Goal: Transaction & Acquisition: Purchase product/service

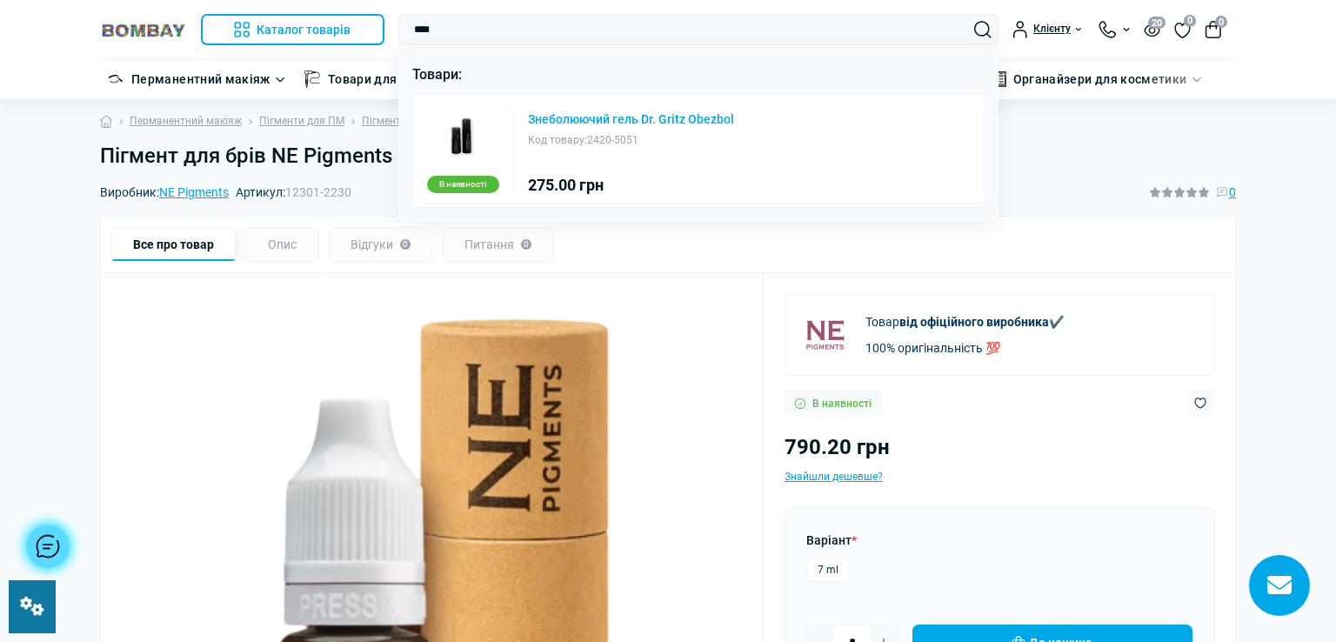
type input "****"
click at [695, 116] on link "Знеболюючий гель Dr. Gritz Obezbol" at bounding box center [631, 119] width 206 height 12
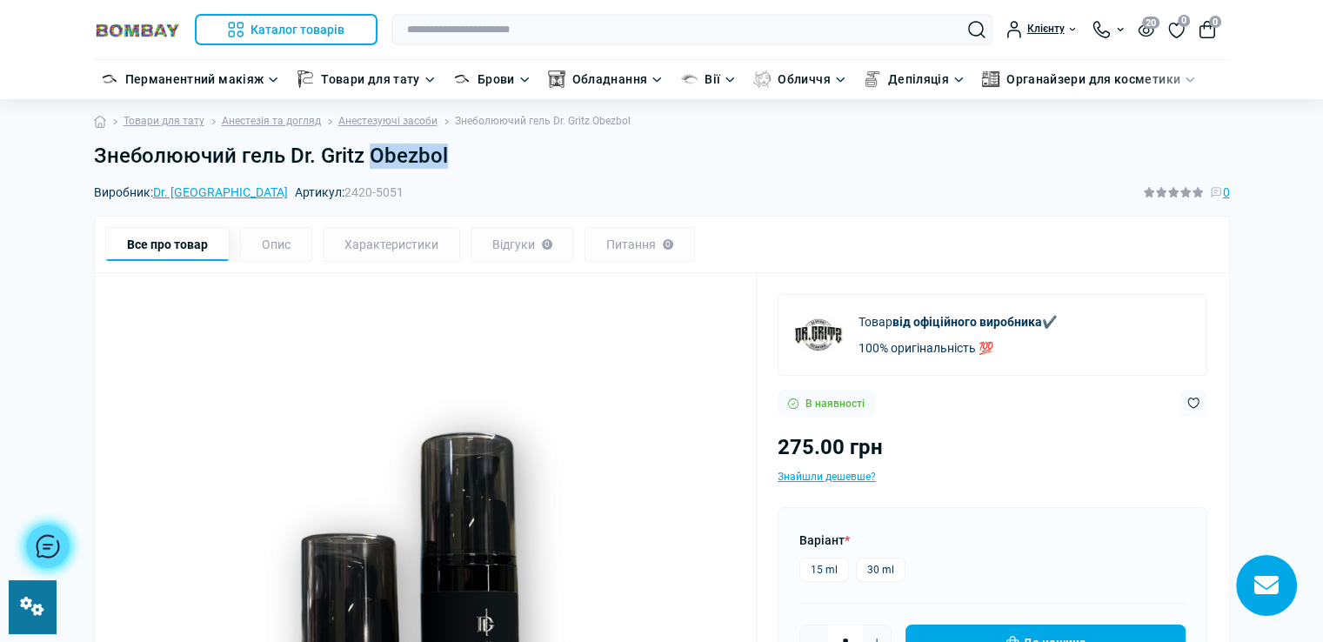
drag, startPoint x: 370, startPoint y: 153, endPoint x: 453, endPoint y: 147, distance: 83.7
click at [453, 147] on h1 "Знеболюючий гель Dr. Gritz Obezbol" at bounding box center [662, 156] width 1136 height 25
copy h1 "Obezbol"
click at [544, 3] on header "Каталог товарів Каталог товарів Перманентний макіяж Каталог товарів Обладнання …" at bounding box center [661, 49] width 1323 height 99
click at [532, 35] on input "text" at bounding box center [691, 29] width 601 height 31
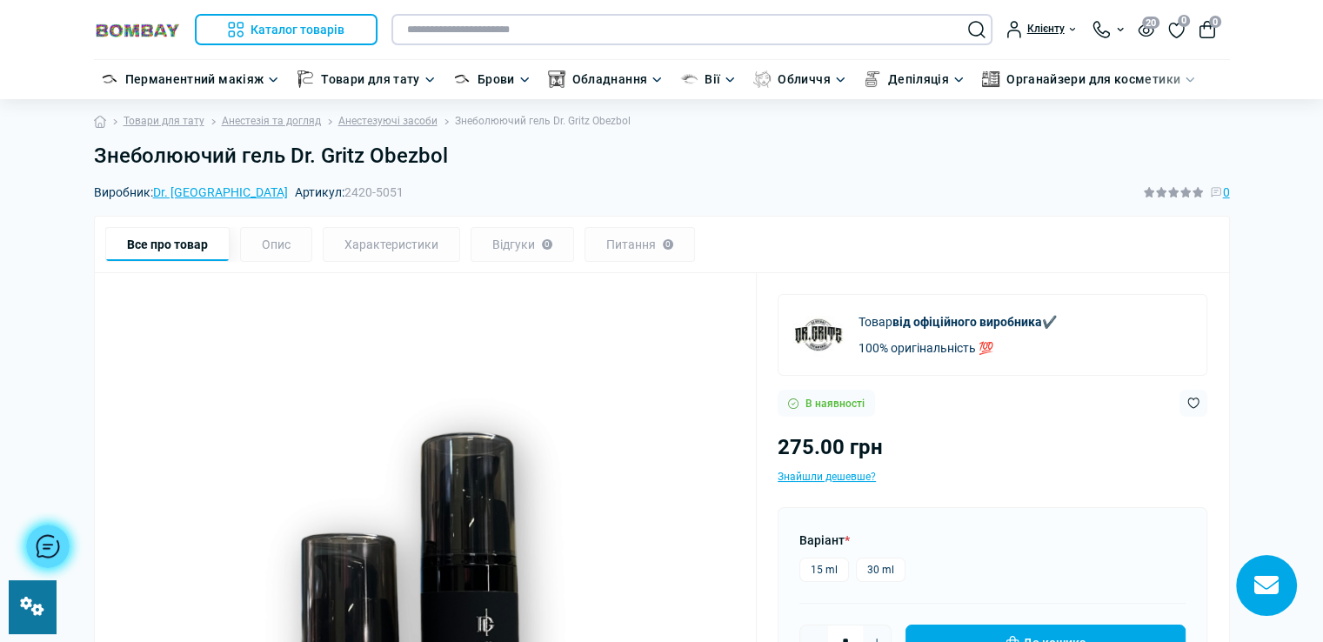
paste input "*******"
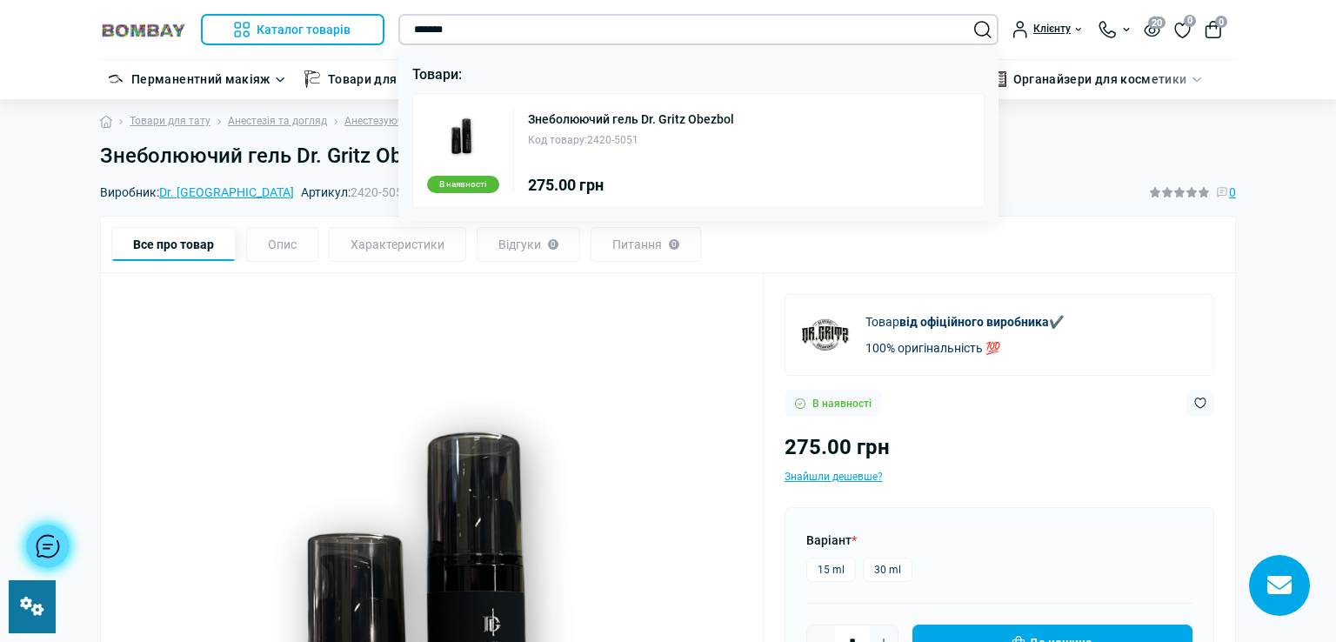
type input "*******"
click at [1012, 159] on div at bounding box center [668, 321] width 1336 height 642
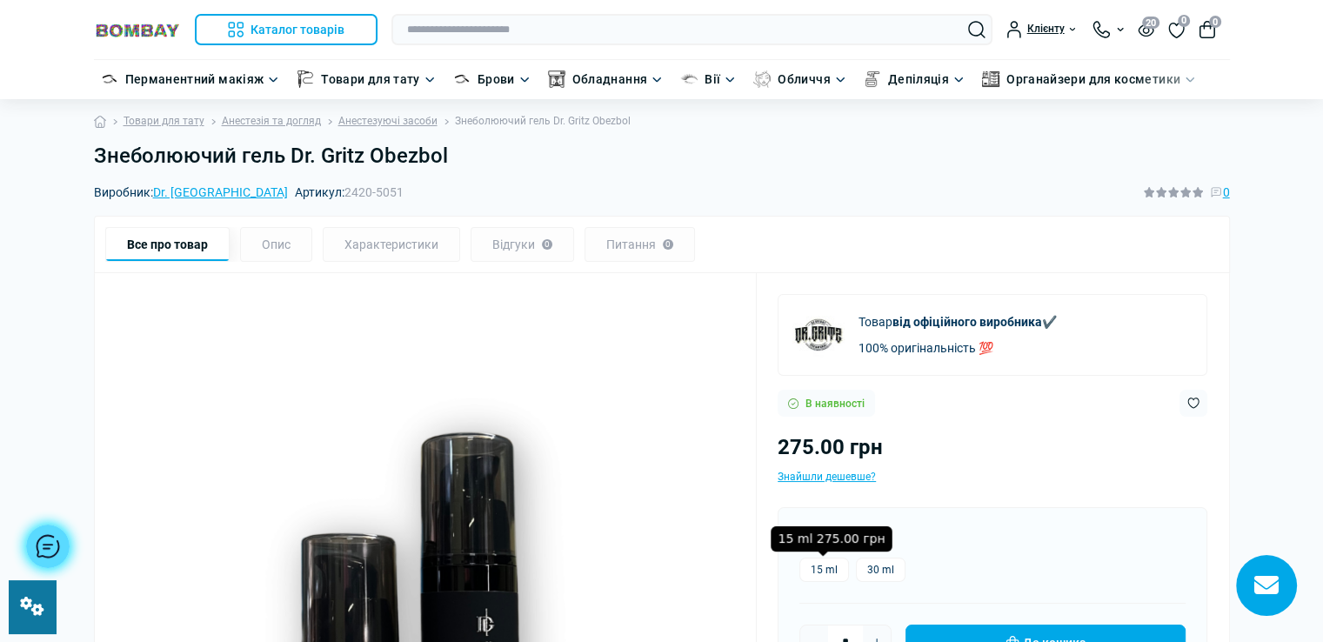
click at [822, 568] on label "15 ml" at bounding box center [824, 570] width 50 height 24
click at [875, 561] on label "30 ml" at bounding box center [881, 570] width 50 height 24
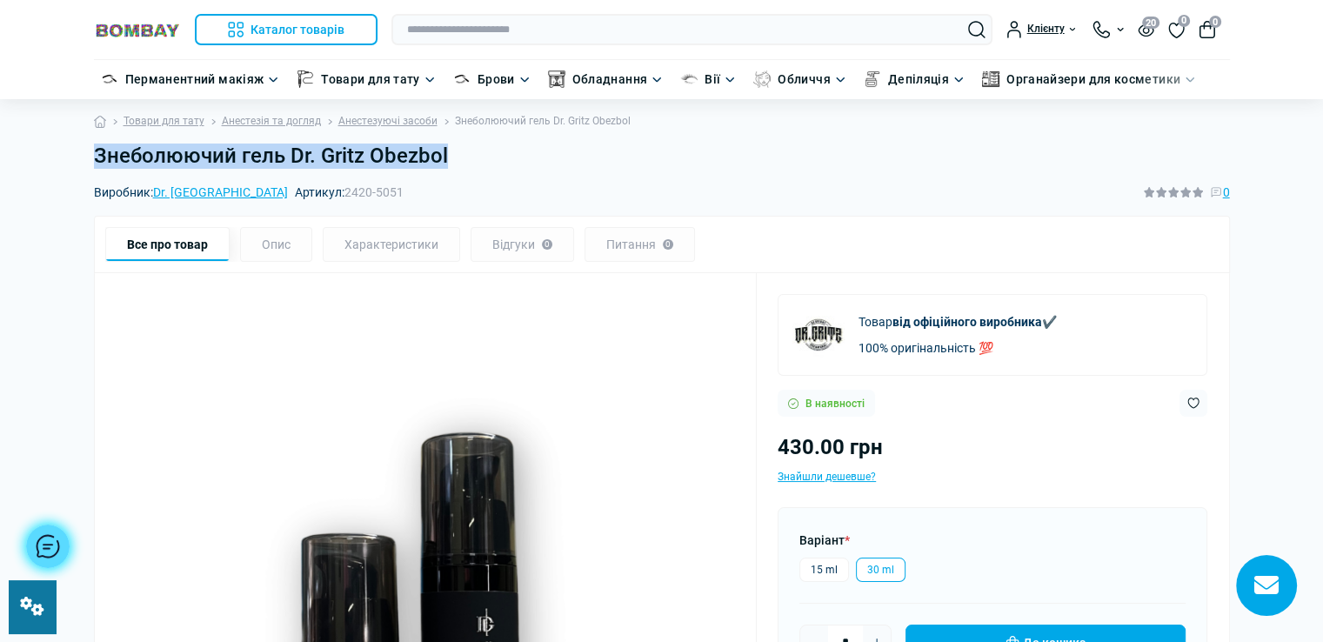
drag, startPoint x: 93, startPoint y: 160, endPoint x: 477, endPoint y: 149, distance: 383.7
click at [477, 149] on h1 "Знеболюючий гель Dr. Gritz Obezbol" at bounding box center [662, 156] width 1136 height 25
copy h1 "Знеболюючий гель Dr. Gritz Obezbol"
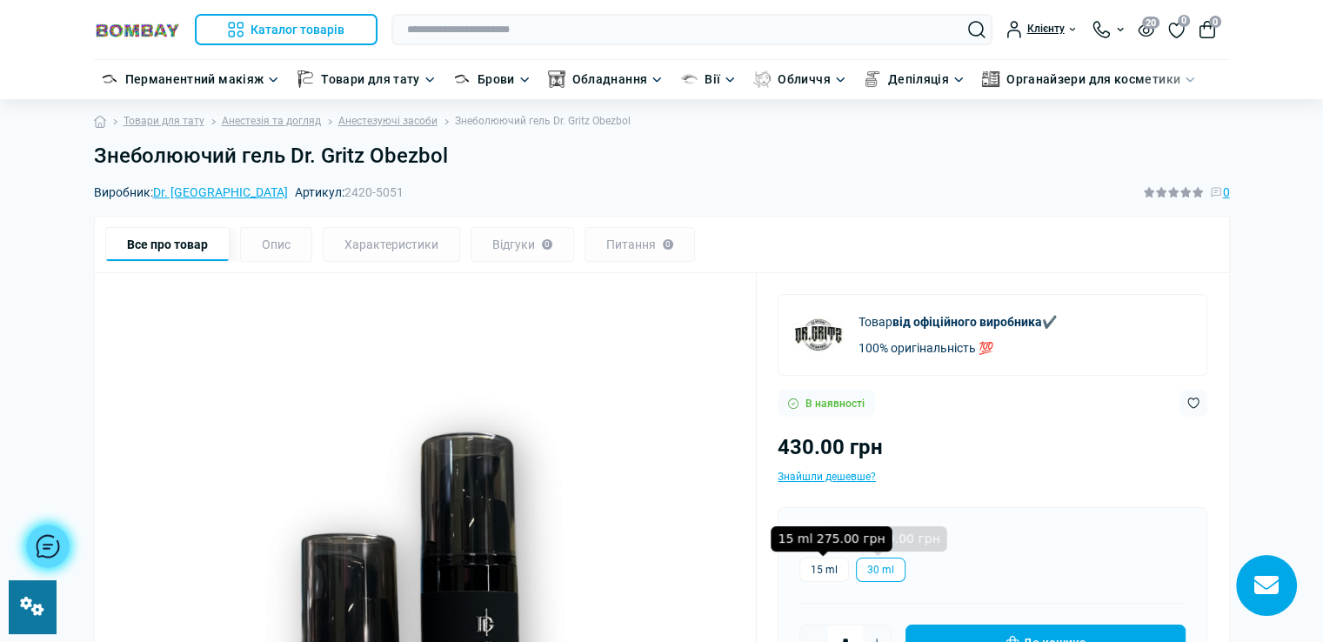
click at [837, 564] on label "15 ml" at bounding box center [824, 570] width 50 height 24
click at [834, 568] on label "15 ml" at bounding box center [824, 570] width 50 height 24
click at [261, 408] on img at bounding box center [426, 618] width 620 height 620
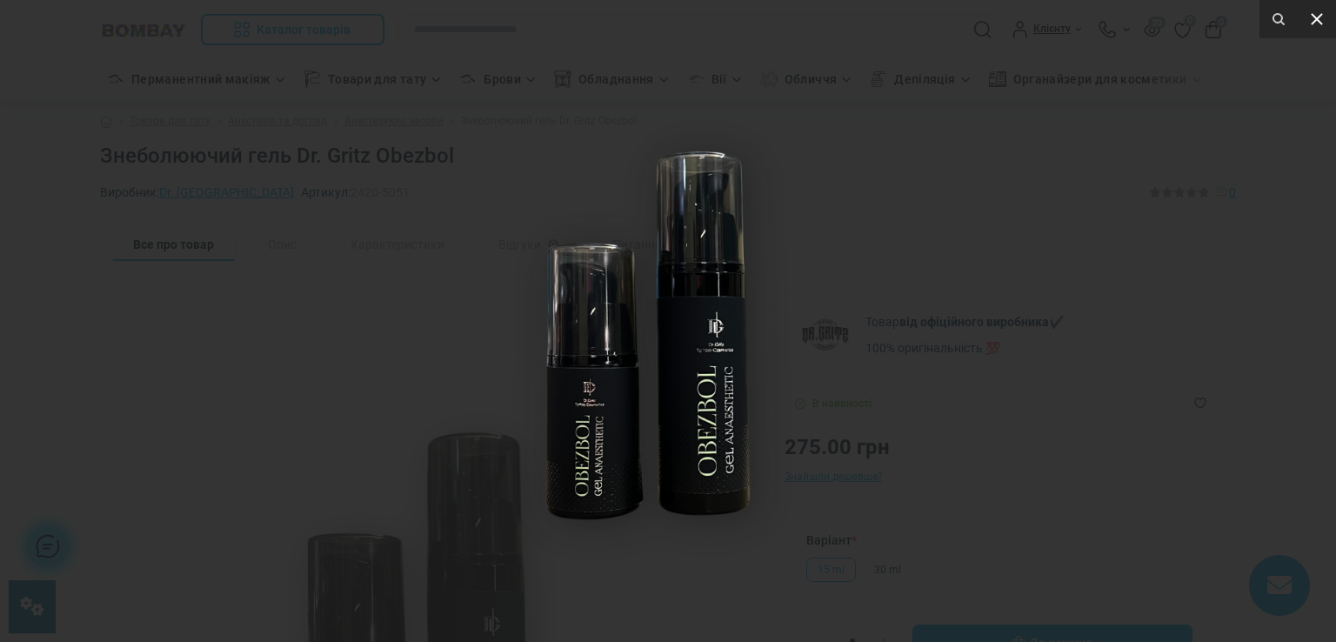
click at [1311, 11] on icon at bounding box center [1316, 19] width 21 height 21
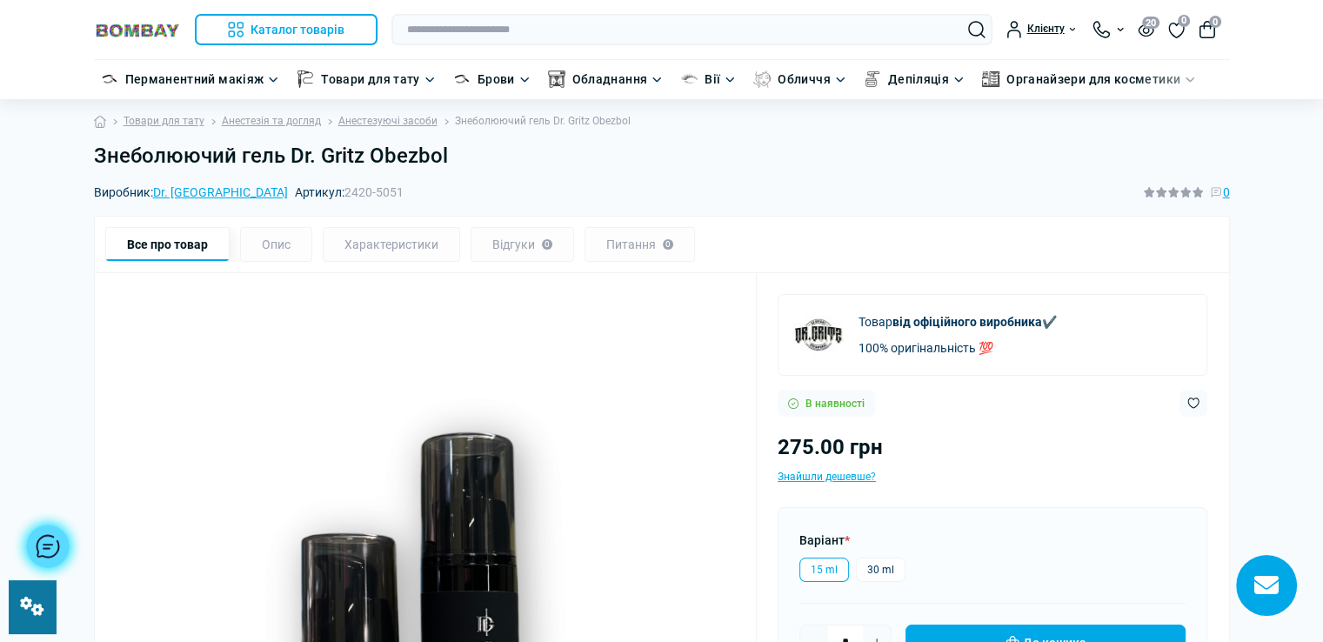
click at [449, 155] on h1 "Знеболюючий гель Dr. Gritz Obezbol" at bounding box center [662, 156] width 1136 height 25
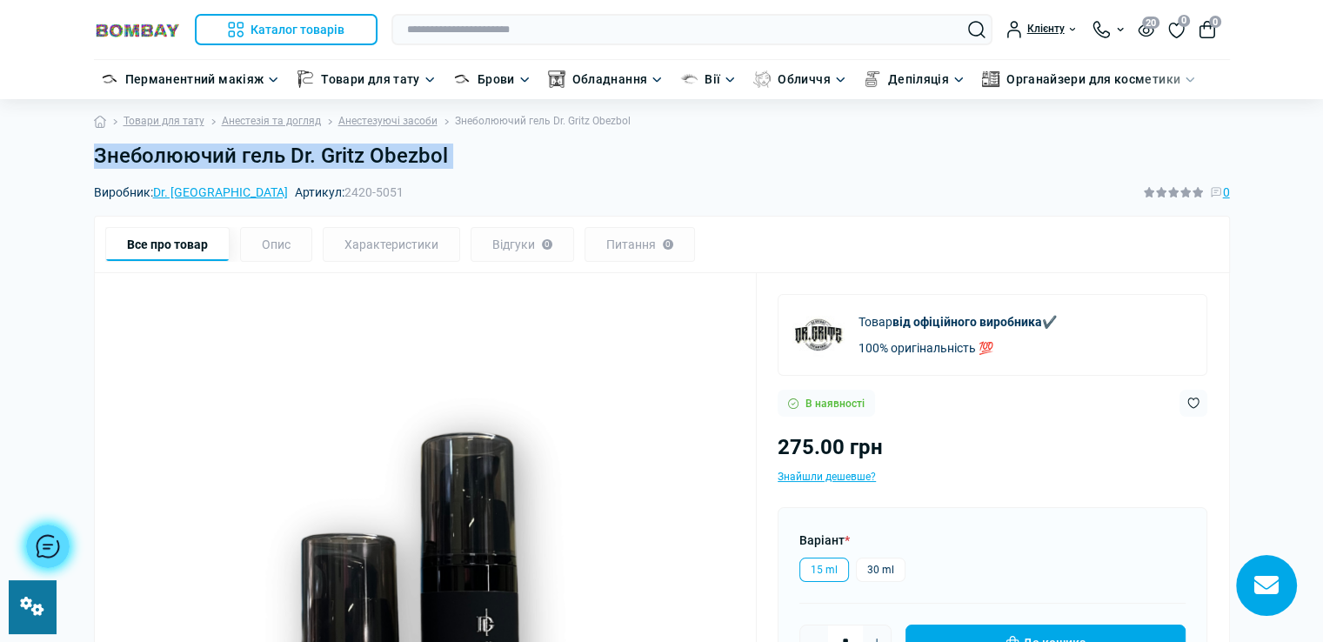
click at [449, 155] on h1 "Знеболюючий гель Dr. Gritz Obezbol" at bounding box center [662, 156] width 1136 height 25
copy main "Знеболюючий гель Dr. Gritz Obezbol"
click at [554, 177] on div "Знеболюючий гель Dr. Gritz Obezbol" at bounding box center [661, 163] width 1157 height 39
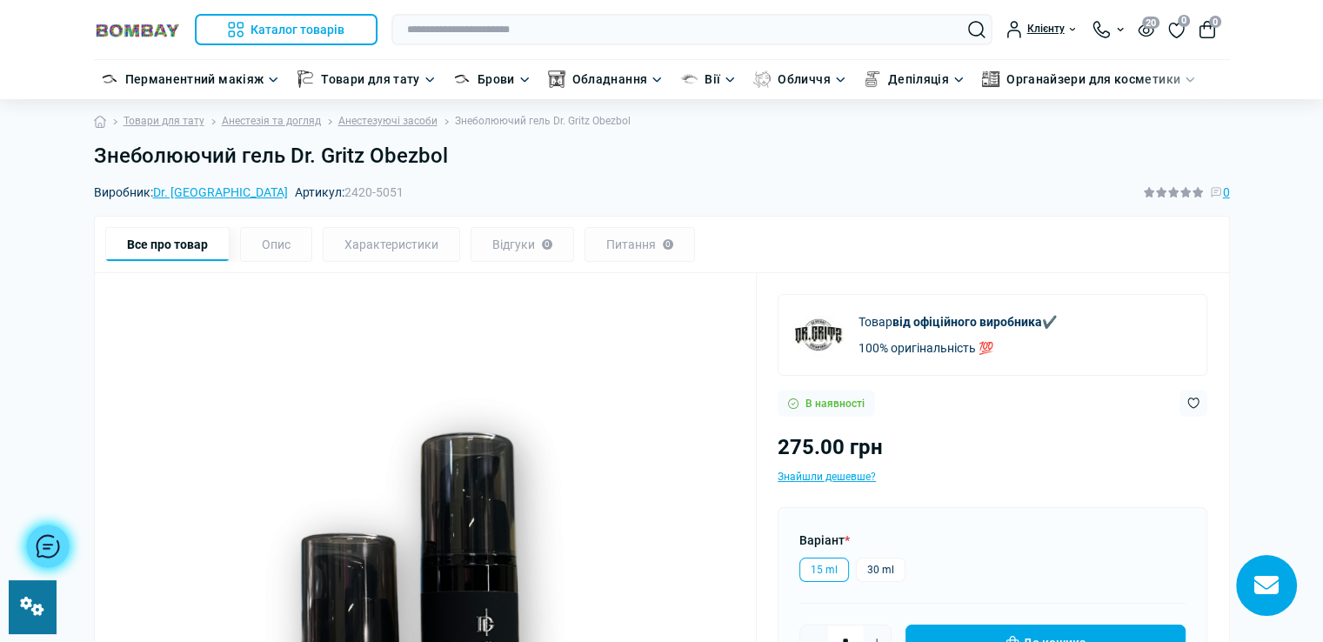
click at [451, 159] on h1 "Знеболюючий гель Dr. Gritz Obezbol" at bounding box center [662, 156] width 1136 height 25
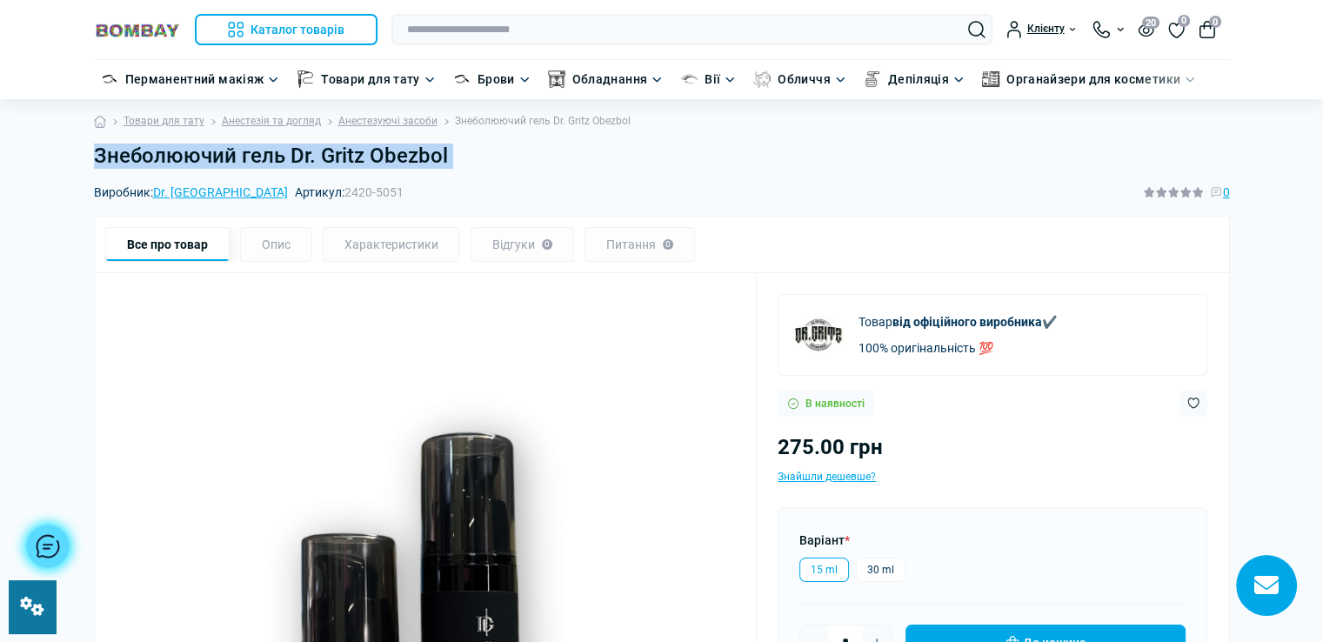
click at [451, 159] on h1 "Знеболюючий гель Dr. Gritz Obezbol" at bounding box center [662, 156] width 1136 height 25
copy main "Знеболюючий гель Dr. Gritz Obezbol"
click at [591, 35] on input "text" at bounding box center [691, 29] width 601 height 31
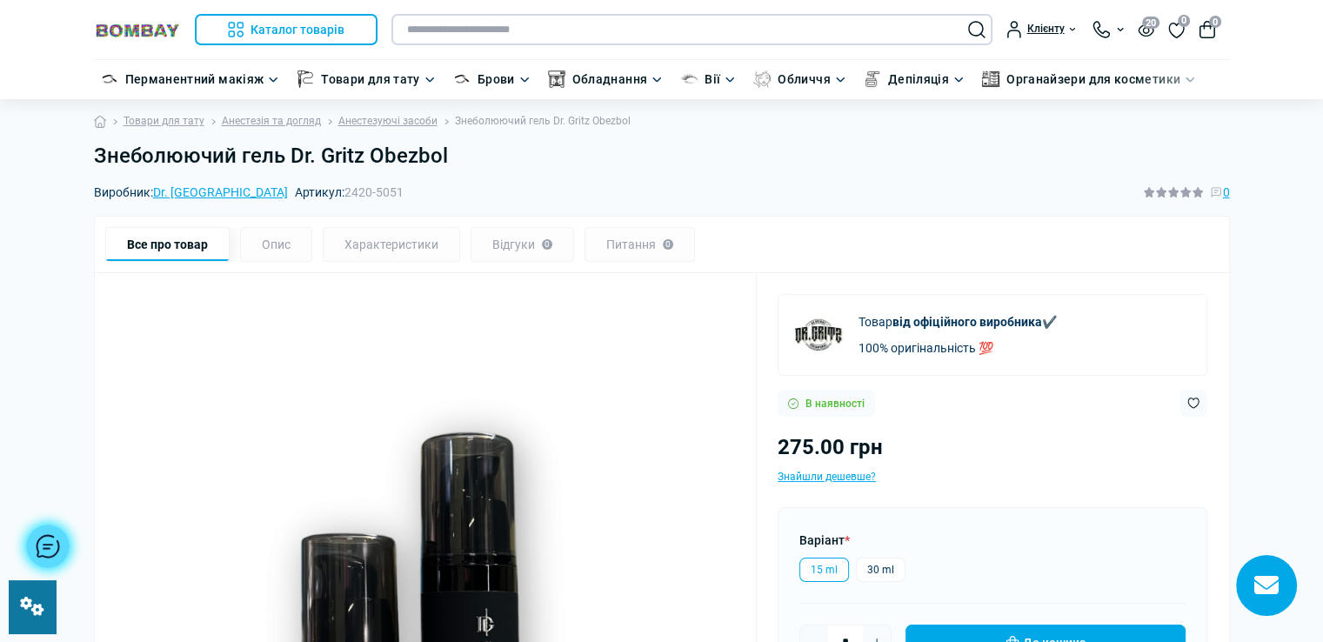
paste input "**********"
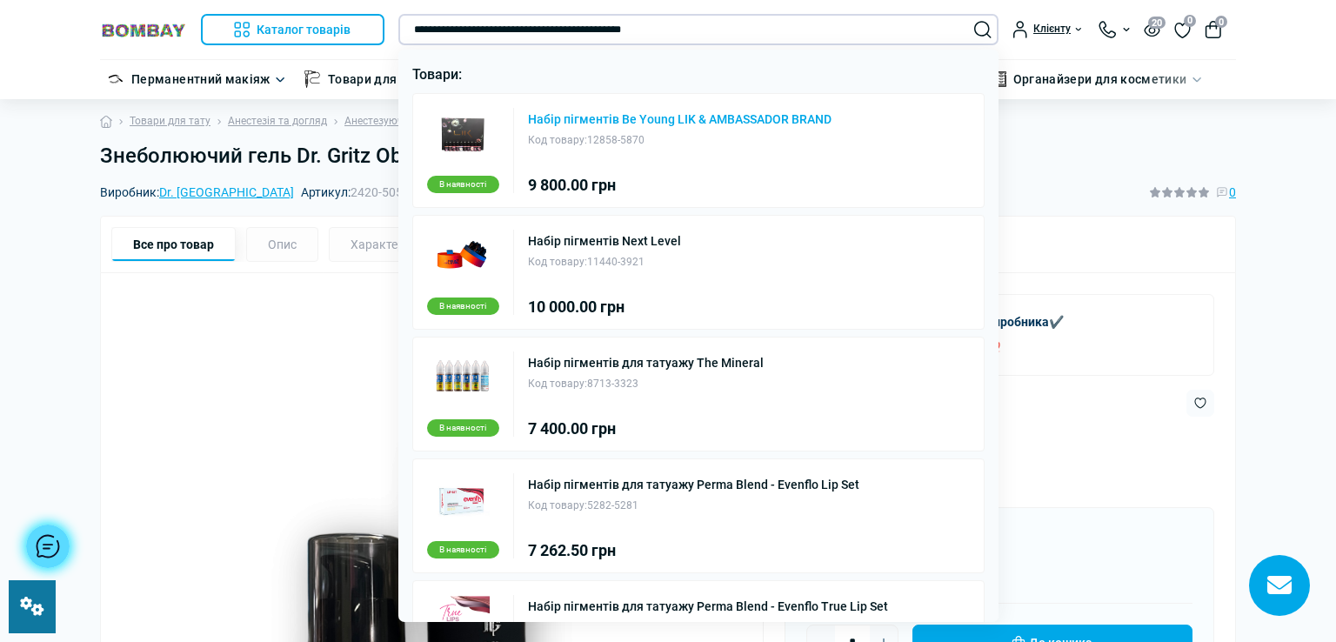
type input "**********"
click at [676, 117] on link "Набір пігментів Be Young LIK & AMBASSADOR BRAND" at bounding box center [680, 119] width 304 height 12
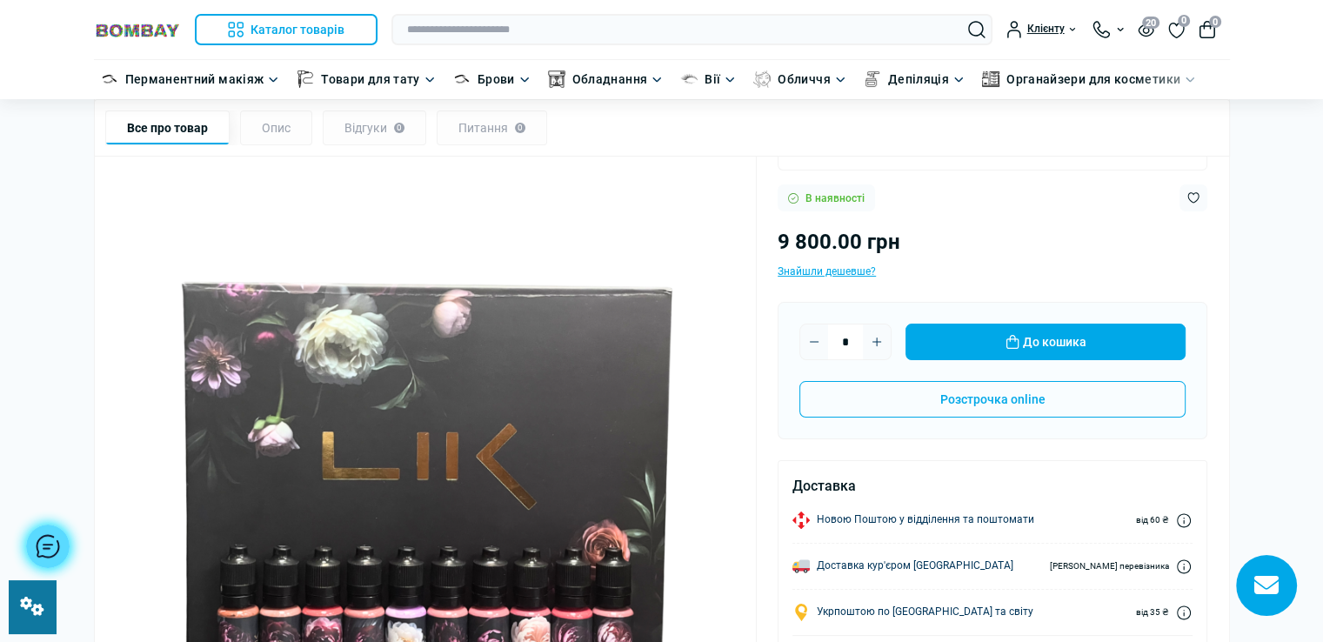
scroll to position [87, 0]
